Goal: Task Accomplishment & Management: Use online tool/utility

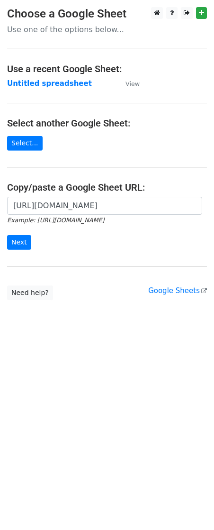
type input "[URL][DOMAIN_NAME]"
click at [10, 253] on div "[URL][DOMAIN_NAME] Example: [URL][DOMAIN_NAME] Next" at bounding box center [107, 228] width 214 height 62
click at [14, 247] on input "Next" at bounding box center [19, 242] width 24 height 15
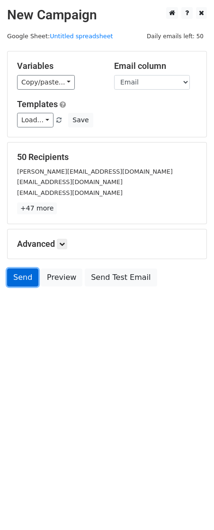
click at [16, 283] on link "Send" at bounding box center [22, 278] width 31 height 18
